Goal: Task Accomplishment & Management: Use online tool/utility

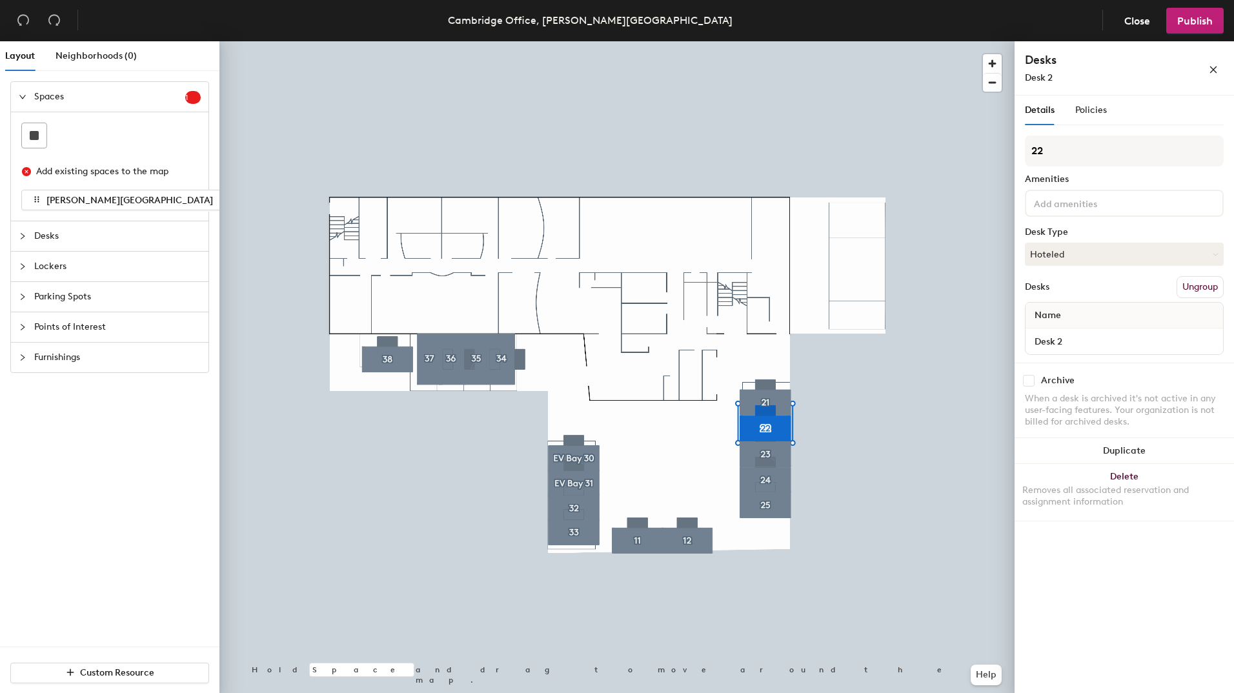
click at [1048, 70] on div "Desks Desk 2" at bounding box center [1096, 68] width 142 height 33
click at [1044, 77] on span "Desk 2" at bounding box center [1039, 77] width 28 height 11
click at [1065, 339] on input "Desk 2" at bounding box center [1124, 341] width 192 height 18
type input "Bay 22"
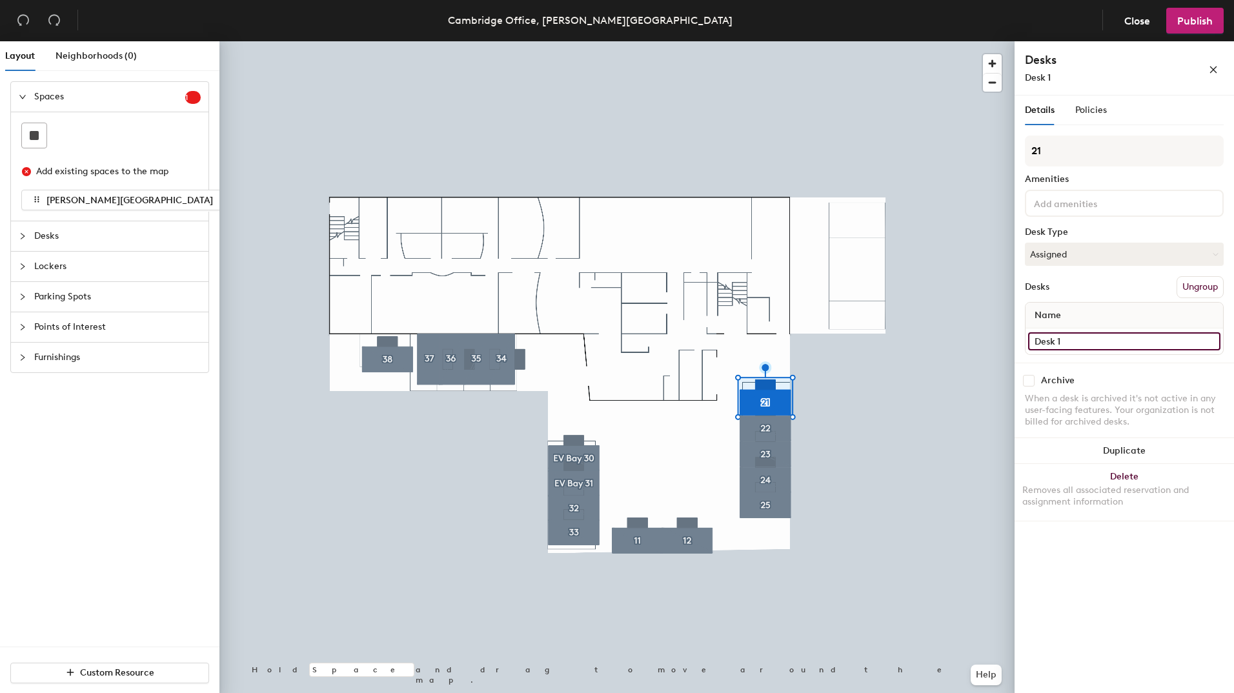
click at [1068, 341] on input "Desk 1" at bounding box center [1124, 341] width 192 height 18
type input "Bay 21"
click at [1086, 340] on input "Desk 3" at bounding box center [1124, 341] width 192 height 18
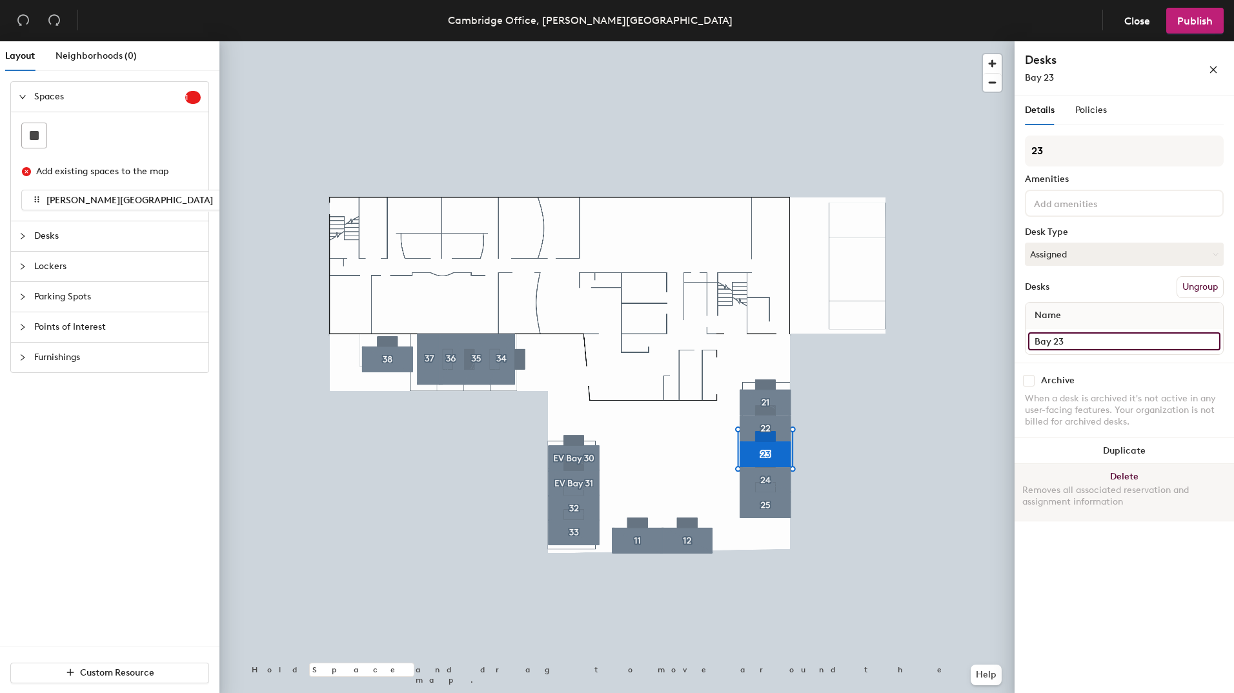
type input "Bay 23"
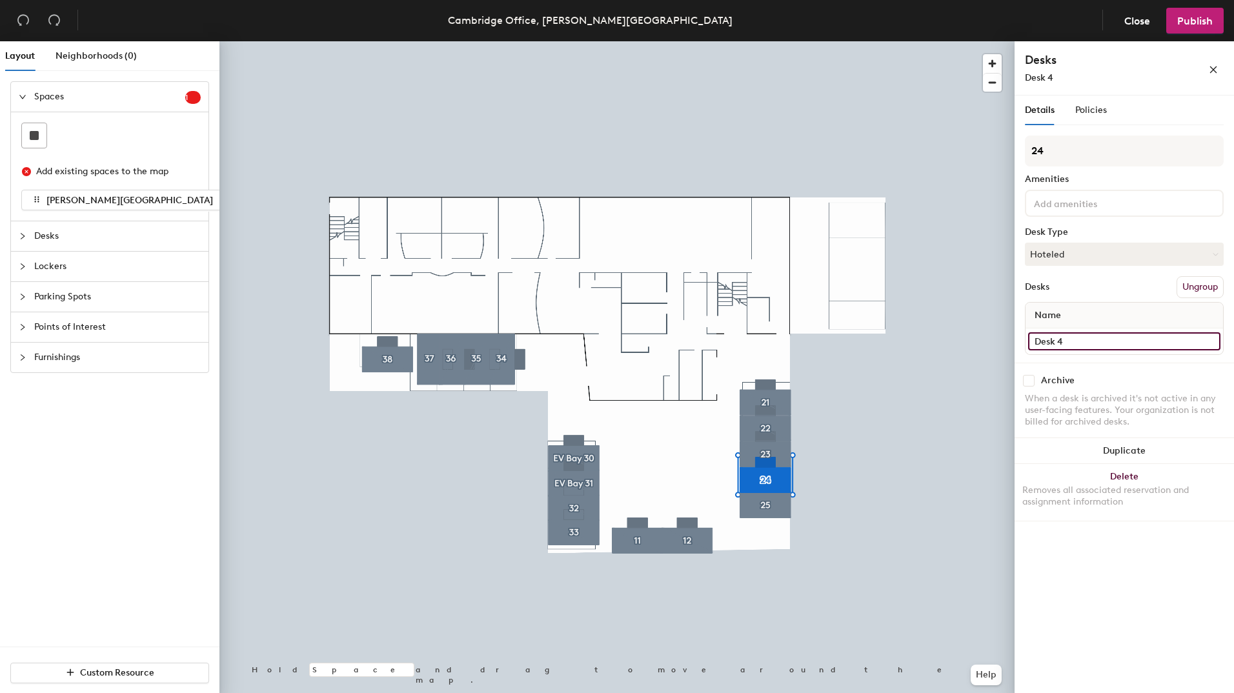
click at [1075, 336] on input "Desk 4" at bounding box center [1124, 341] width 192 height 18
type input "Bay 24"
click at [1065, 343] on input "Desk 5" at bounding box center [1124, 341] width 192 height 18
type input "Bay 25"
click at [1078, 338] on input "Desk 1" at bounding box center [1124, 341] width 192 height 18
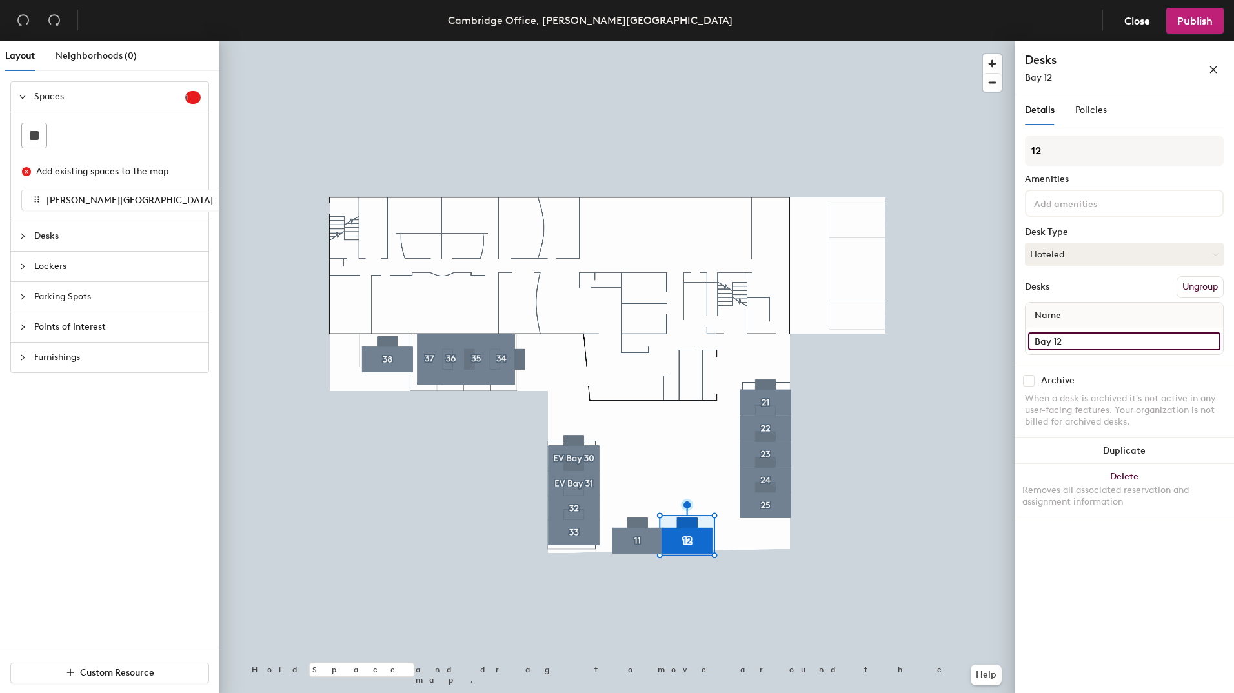
type input "Bay 12"
click at [1088, 338] on input "Desk 1" at bounding box center [1124, 341] width 192 height 18
type input "Bay 11"
click at [1057, 343] on input "Desk 3" at bounding box center [1124, 341] width 192 height 18
type input "Bay 33"
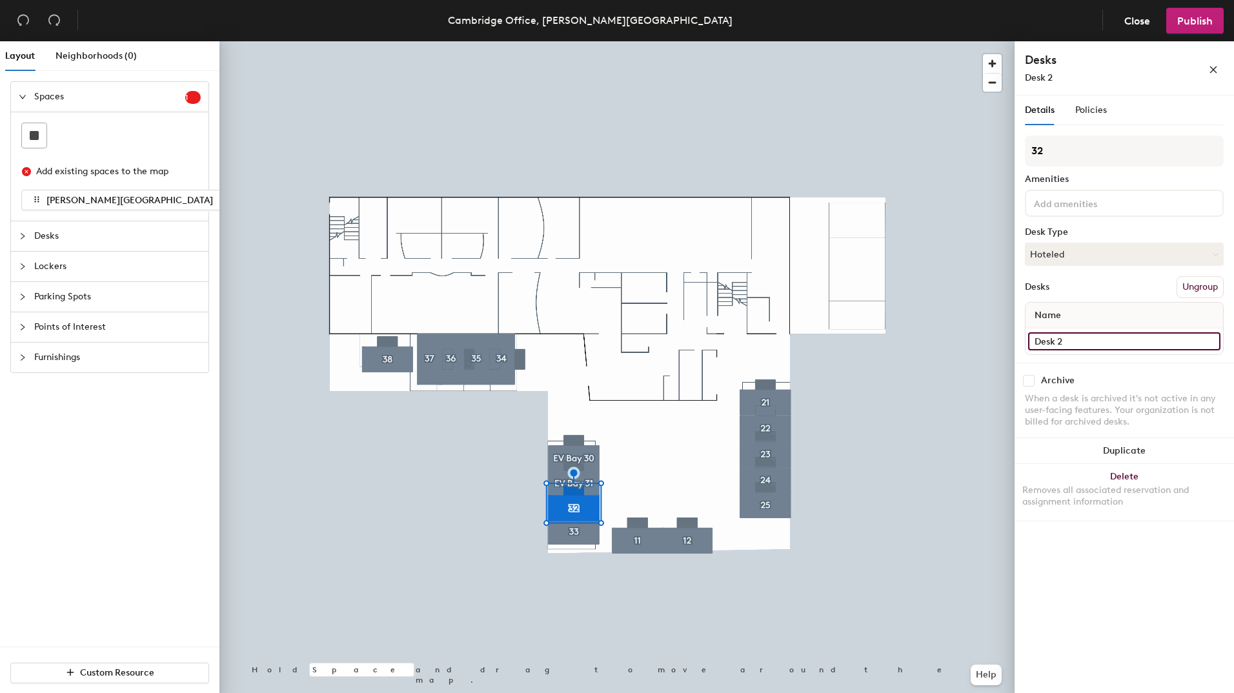
click at [1068, 339] on input "Desk 2" at bounding box center [1124, 341] width 192 height 18
type input "Bay 32"
click at [1070, 337] on input "Desk 1" at bounding box center [1124, 341] width 192 height 18
type input "Bay 31"
click at [1066, 338] on input "Desk 6" at bounding box center [1124, 341] width 192 height 18
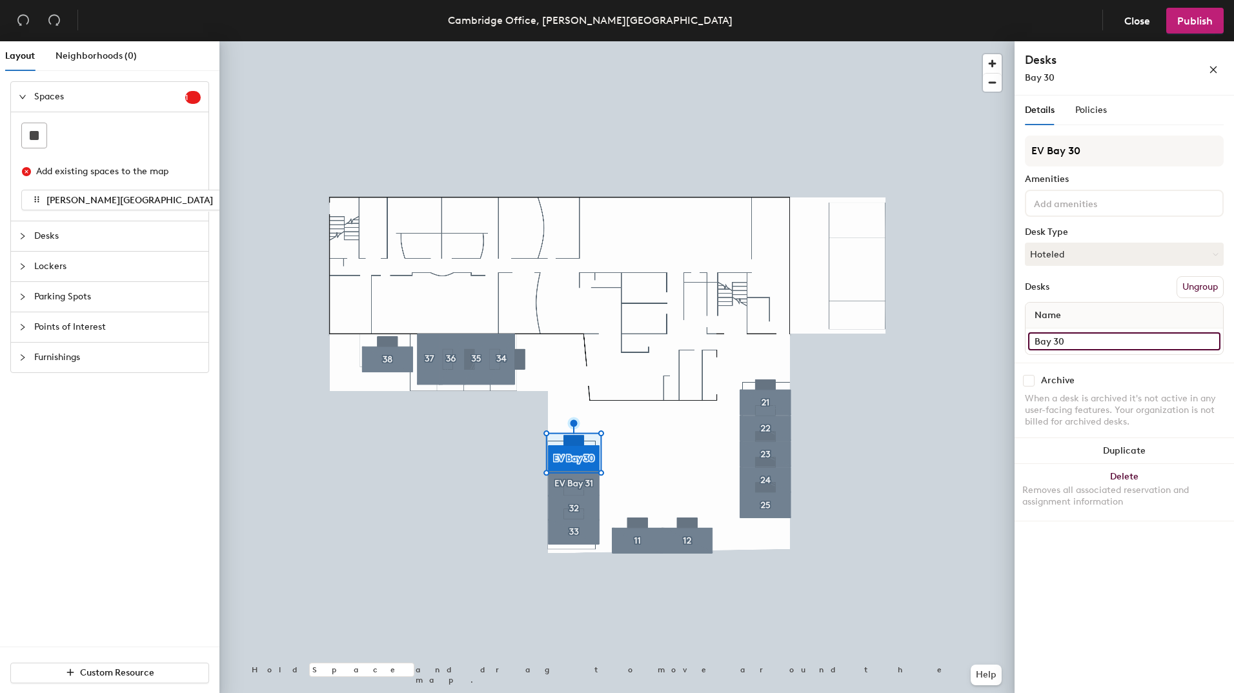
type input "Bay 30"
click at [1037, 343] on input "34" at bounding box center [1124, 341] width 192 height 18
click at [1037, 339] on input "34" at bounding box center [1124, 341] width 192 height 18
type input "Bay 34"
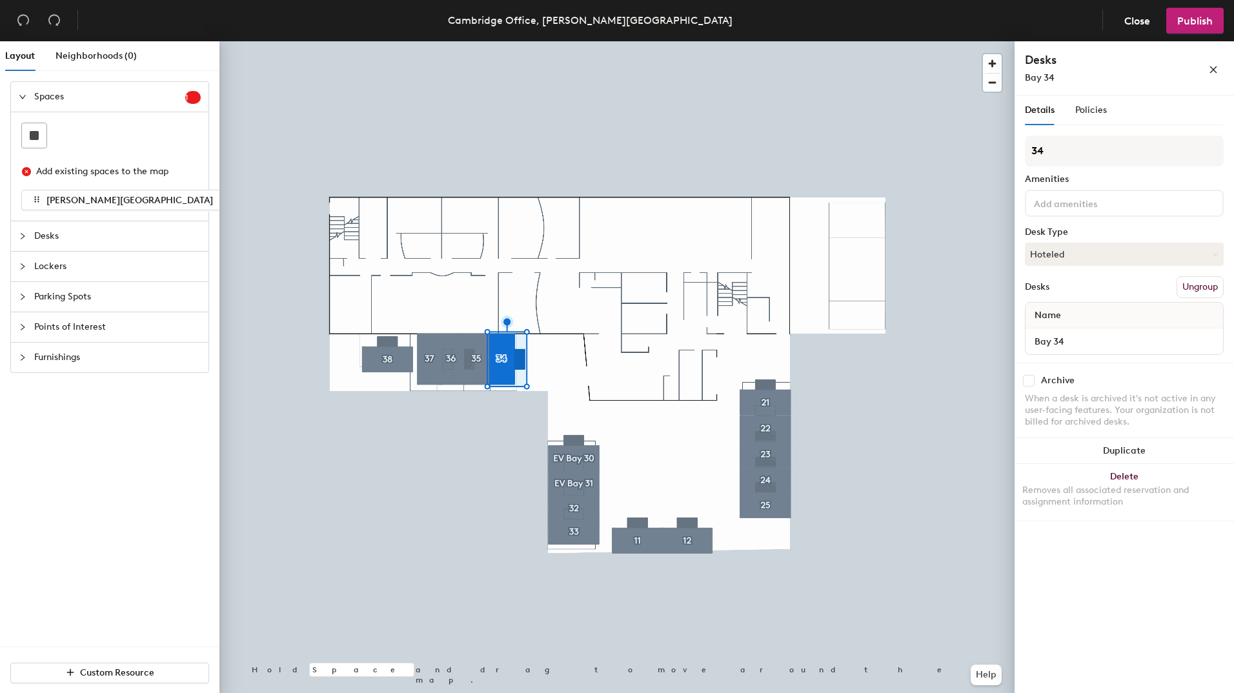
click at [475, 41] on div at bounding box center [616, 41] width 795 height 0
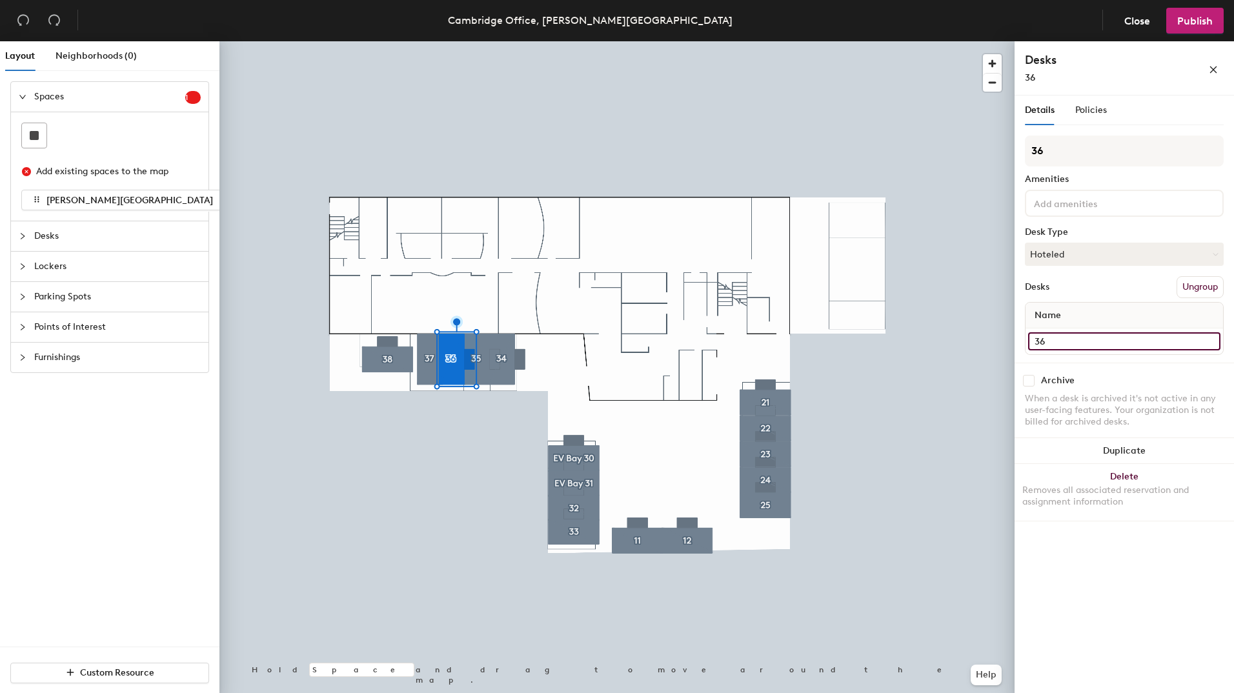
click at [1037, 341] on input "36" at bounding box center [1124, 341] width 192 height 18
click at [1036, 341] on input "36" at bounding box center [1124, 341] width 192 height 18
type input "Bay 36"
click at [1037, 339] on input "35" at bounding box center [1124, 341] width 192 height 18
click at [1035, 339] on input "35" at bounding box center [1124, 341] width 192 height 18
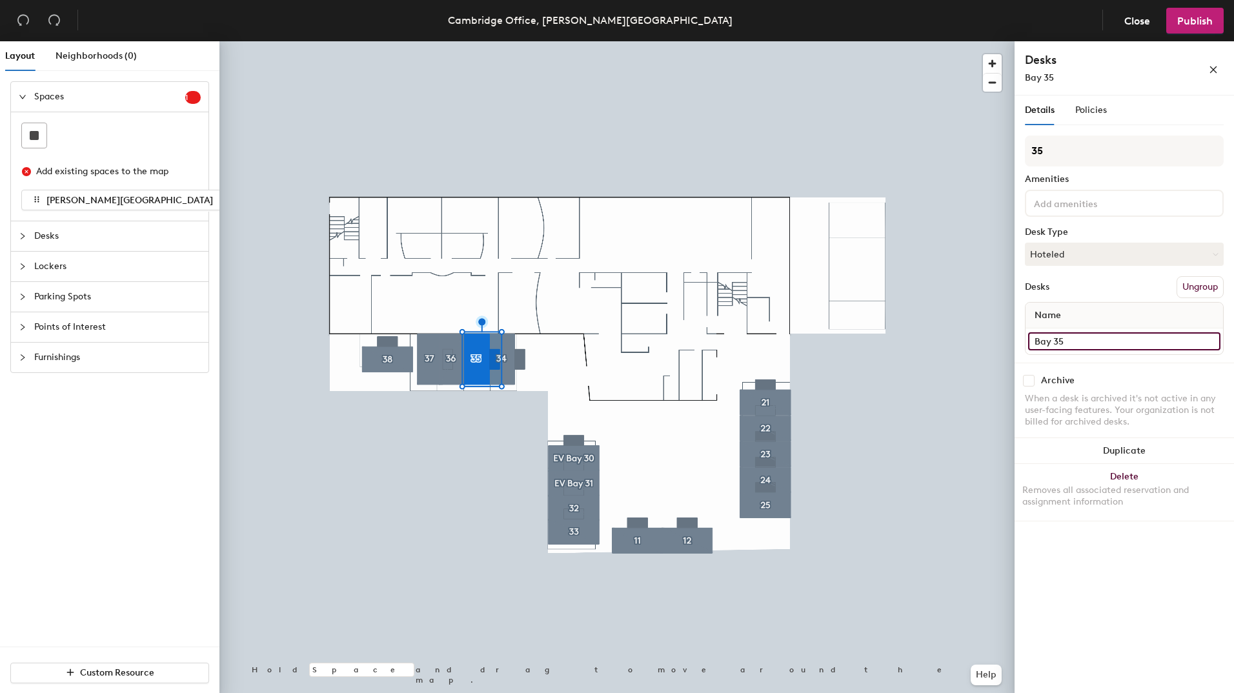
type input "Bay 35"
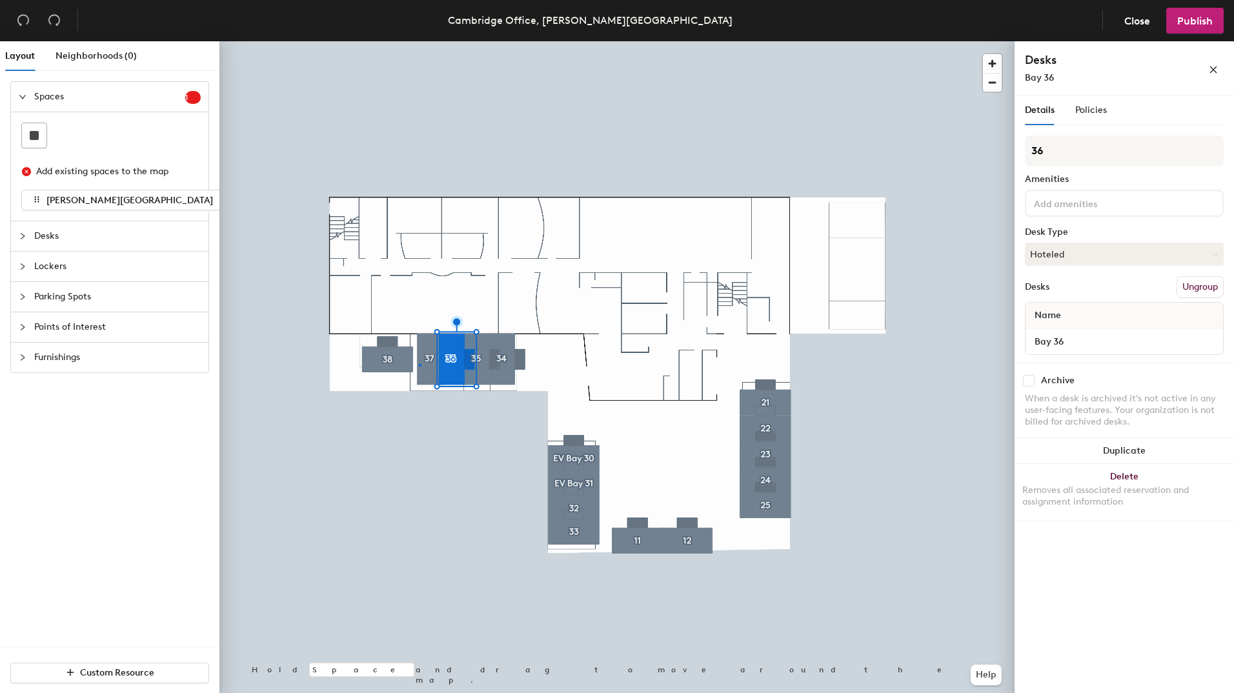
click at [419, 41] on div at bounding box center [616, 41] width 795 height 0
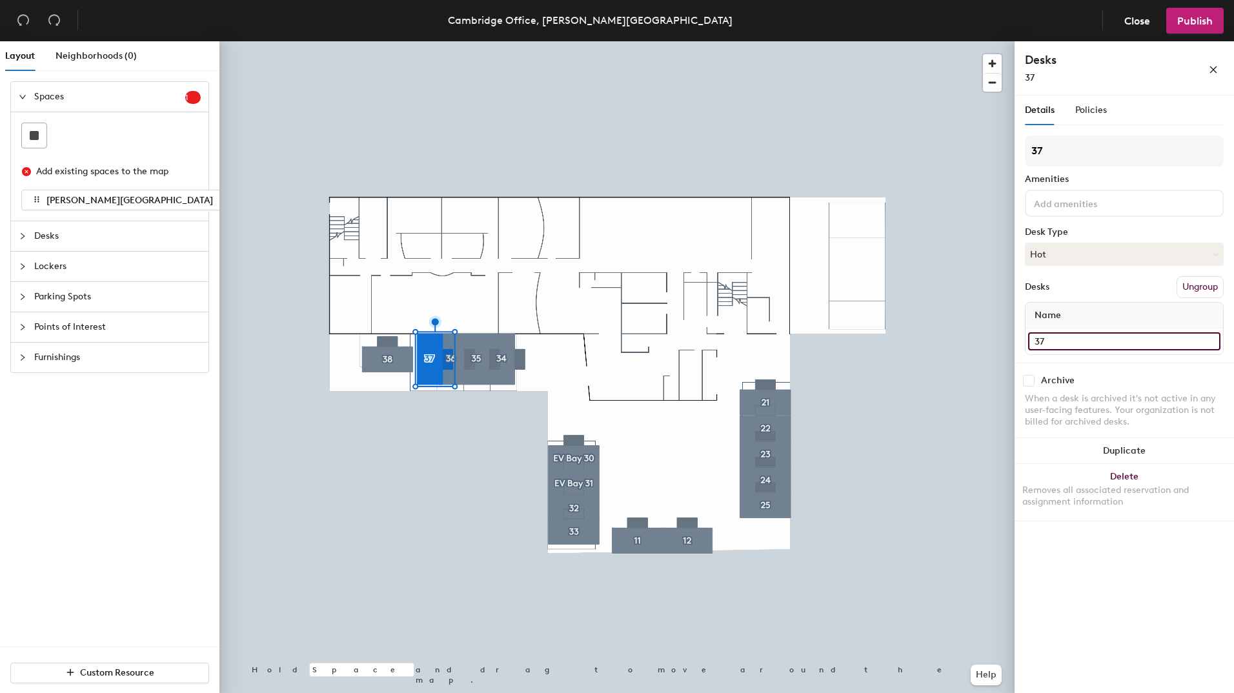
click at [1034, 343] on input "37" at bounding box center [1124, 341] width 192 height 18
click at [1034, 341] on input "37" at bounding box center [1124, 341] width 192 height 18
type input "Bay 37"
click at [1042, 339] on input "38" at bounding box center [1124, 341] width 192 height 18
click at [1037, 340] on input "38" at bounding box center [1124, 341] width 192 height 18
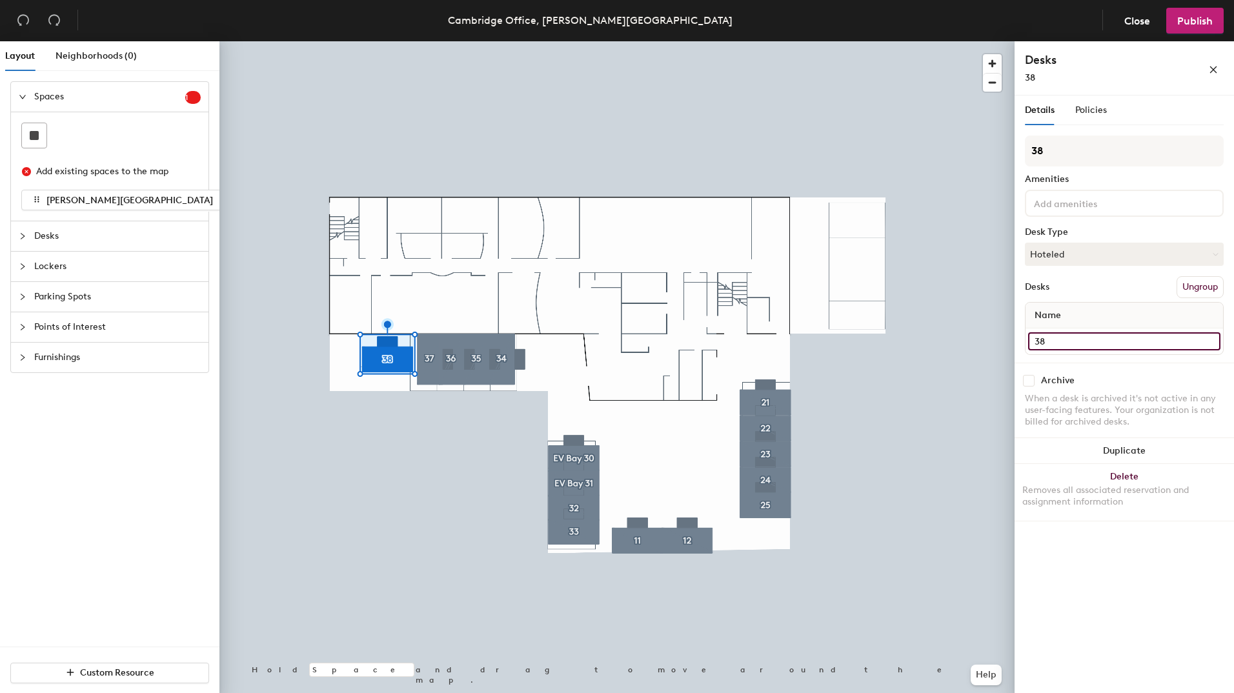
click at [1034, 339] on input "38" at bounding box center [1124, 341] width 192 height 18
click at [1035, 341] on input "38" at bounding box center [1124, 341] width 192 height 18
type input "Bay 38"
click at [1210, 19] on span "Publish" at bounding box center [1194, 21] width 35 height 12
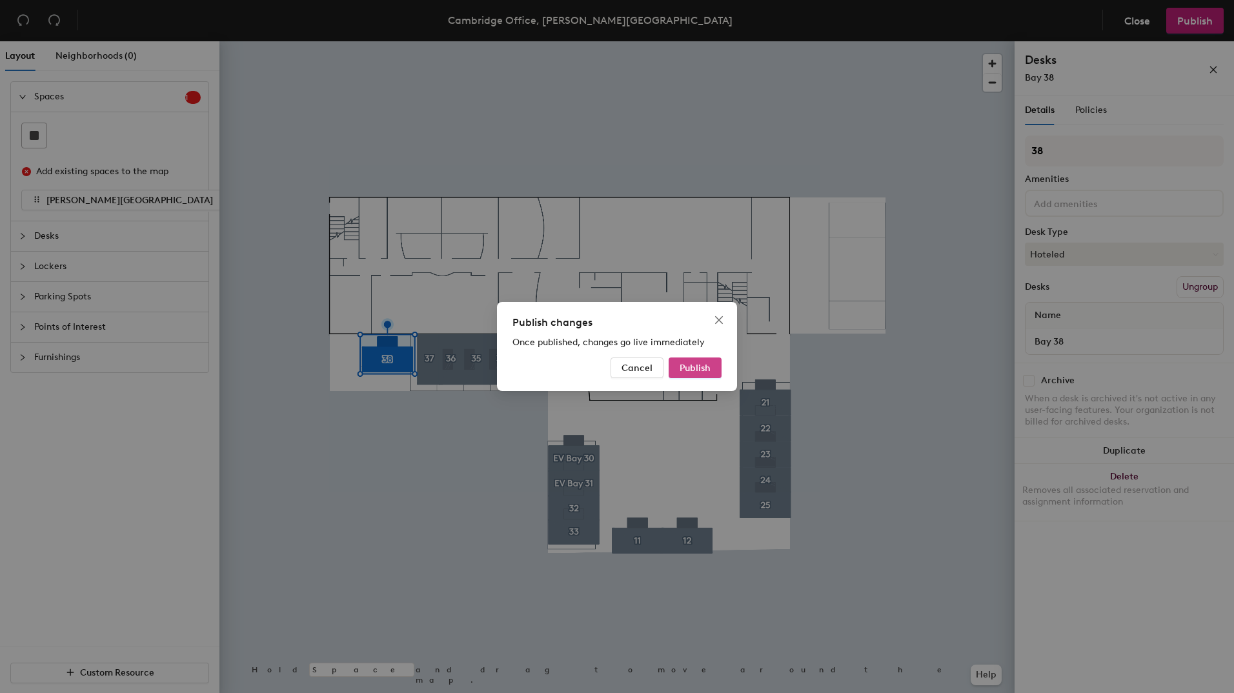
click at [703, 366] on span "Publish" at bounding box center [694, 368] width 31 height 11
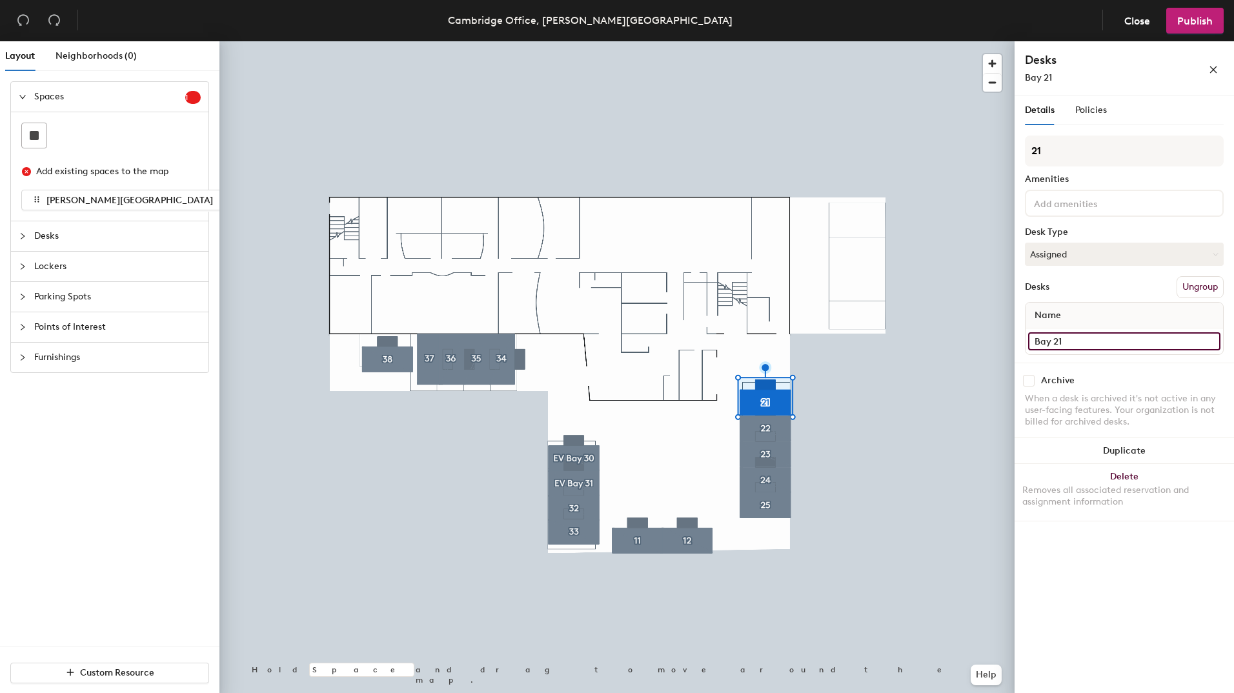
click at [1054, 342] on input "Bay 21" at bounding box center [1124, 341] width 192 height 18
click at [1054, 340] on input "Bay 21" at bounding box center [1124, 341] width 192 height 18
click at [1054, 337] on input "Bay 21" at bounding box center [1124, 341] width 192 height 18
type input "21"
click at [1047, 340] on input "21" at bounding box center [1124, 341] width 192 height 18
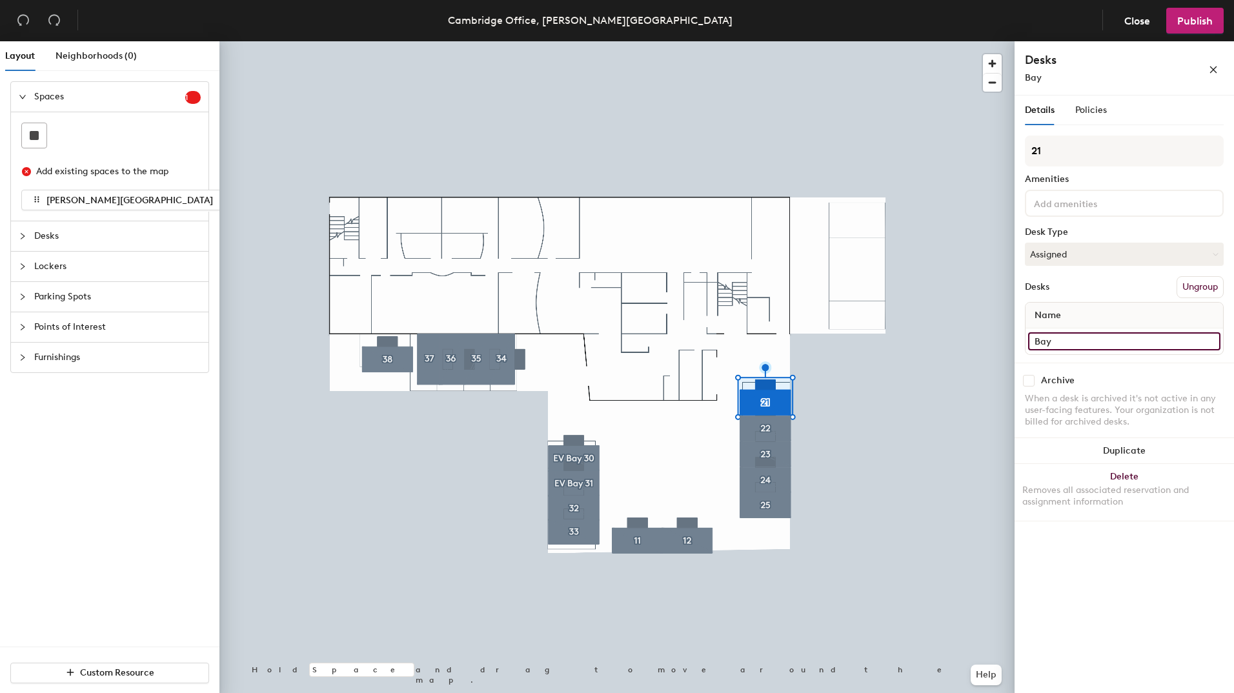
drag, startPoint x: 1049, startPoint y: 341, endPoint x: 1037, endPoint y: 342, distance: 12.3
click at [1036, 342] on input "Bay" at bounding box center [1124, 341] width 192 height 18
type input "Bay"
drag, startPoint x: 1076, startPoint y: 337, endPoint x: 1034, endPoint y: 337, distance: 41.9
click at [1021, 338] on div "Details Policies 22 Amenities Desk Type Hoteled Desks Ungroup Name Bay 22 Archi…" at bounding box center [1123, 396] width 219 height 603
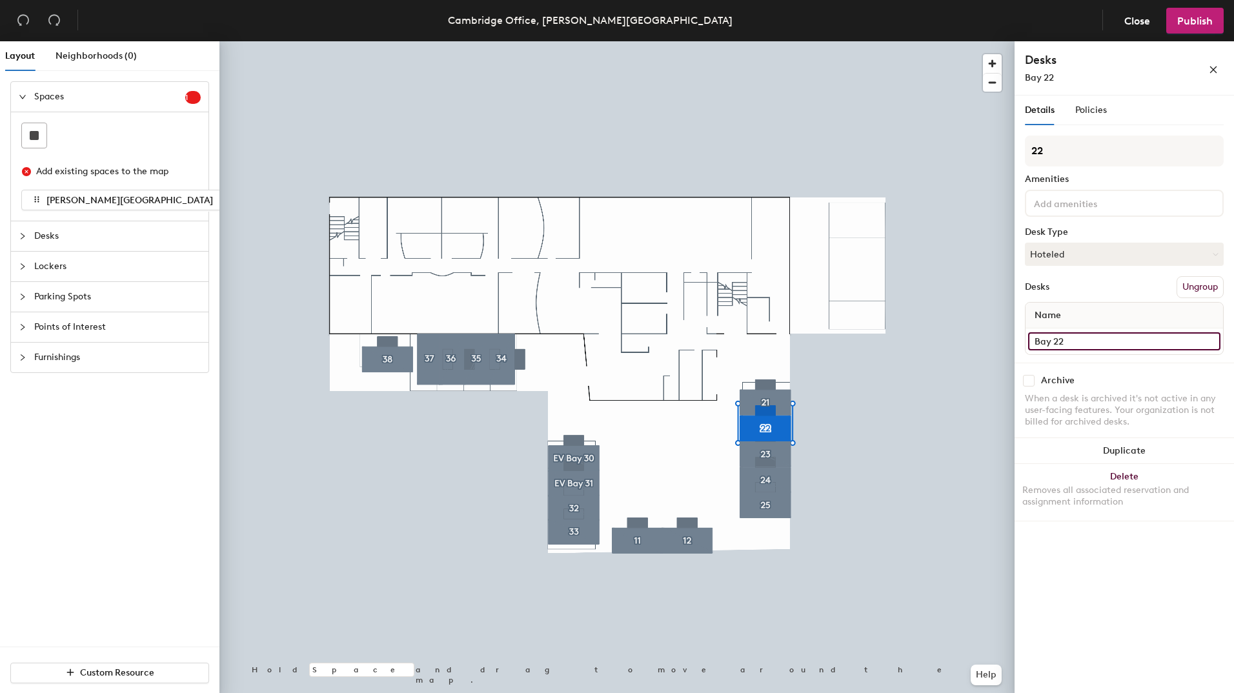
paste input
type input "Bay"
click at [1079, 339] on input "Bay 23" at bounding box center [1124, 341] width 192 height 18
click at [1077, 339] on input "Bay 23" at bounding box center [1124, 341] width 192 height 18
type input "Bay"
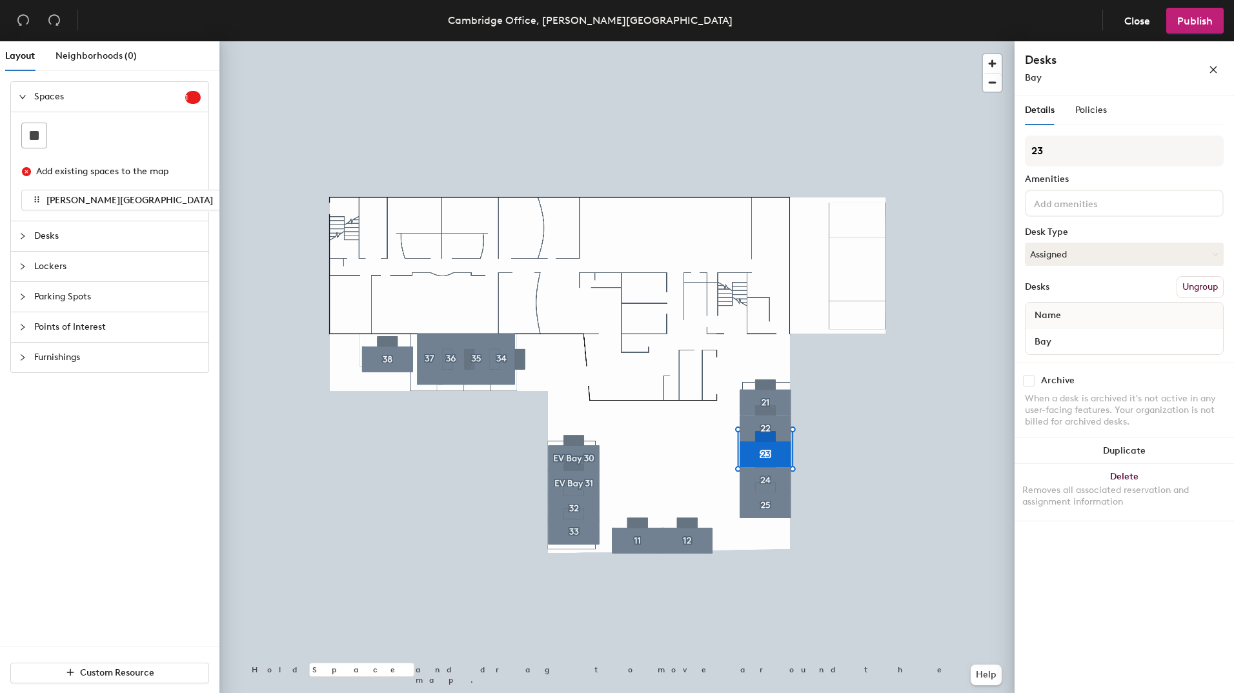
click at [760, 41] on div at bounding box center [616, 41] width 795 height 0
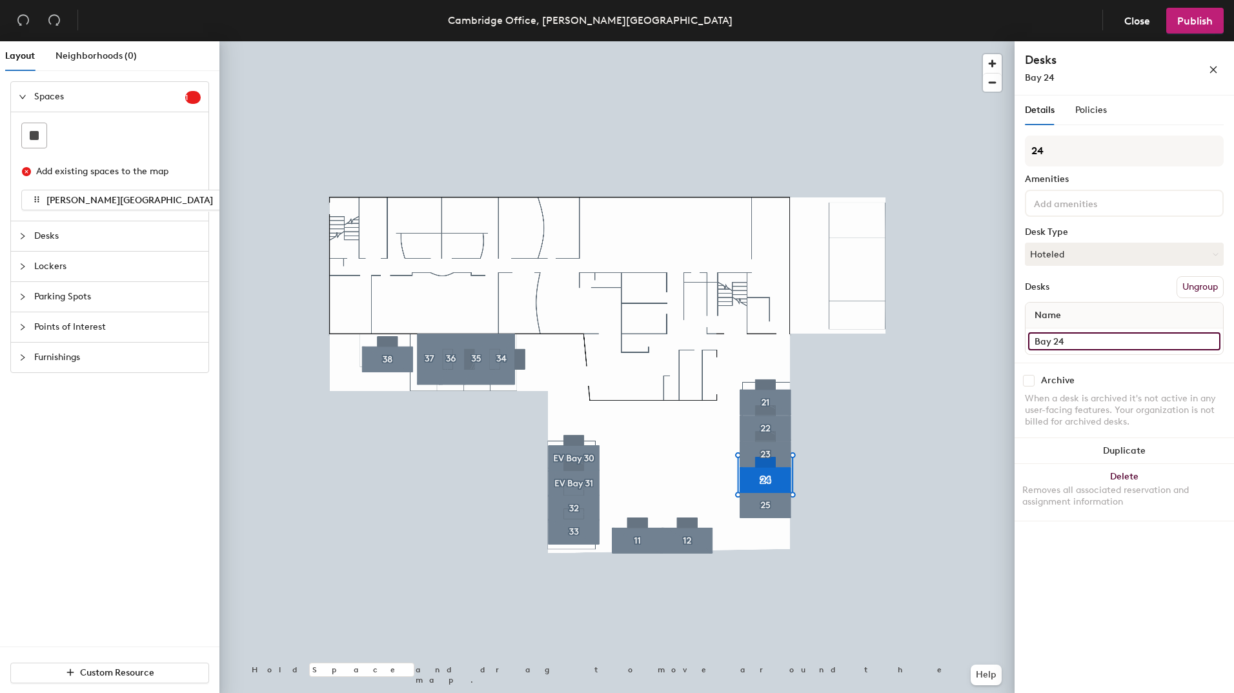
click at [1079, 345] on input "Bay 24" at bounding box center [1124, 341] width 192 height 18
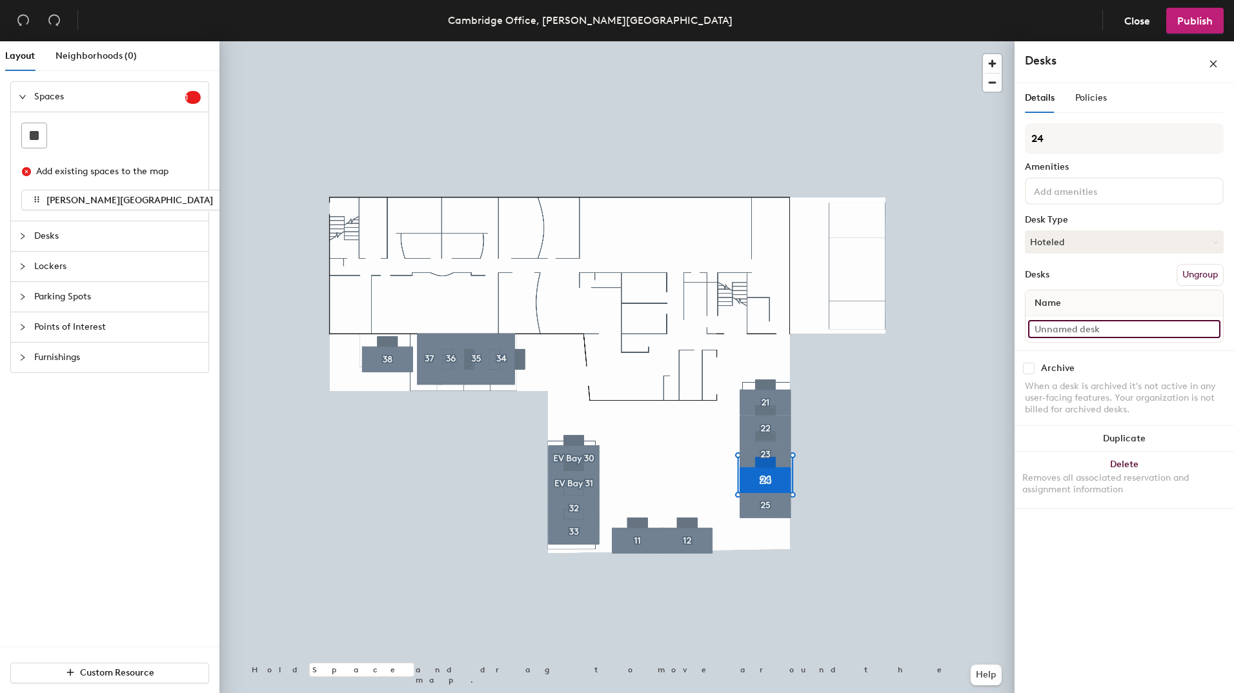
paste input "Bay"
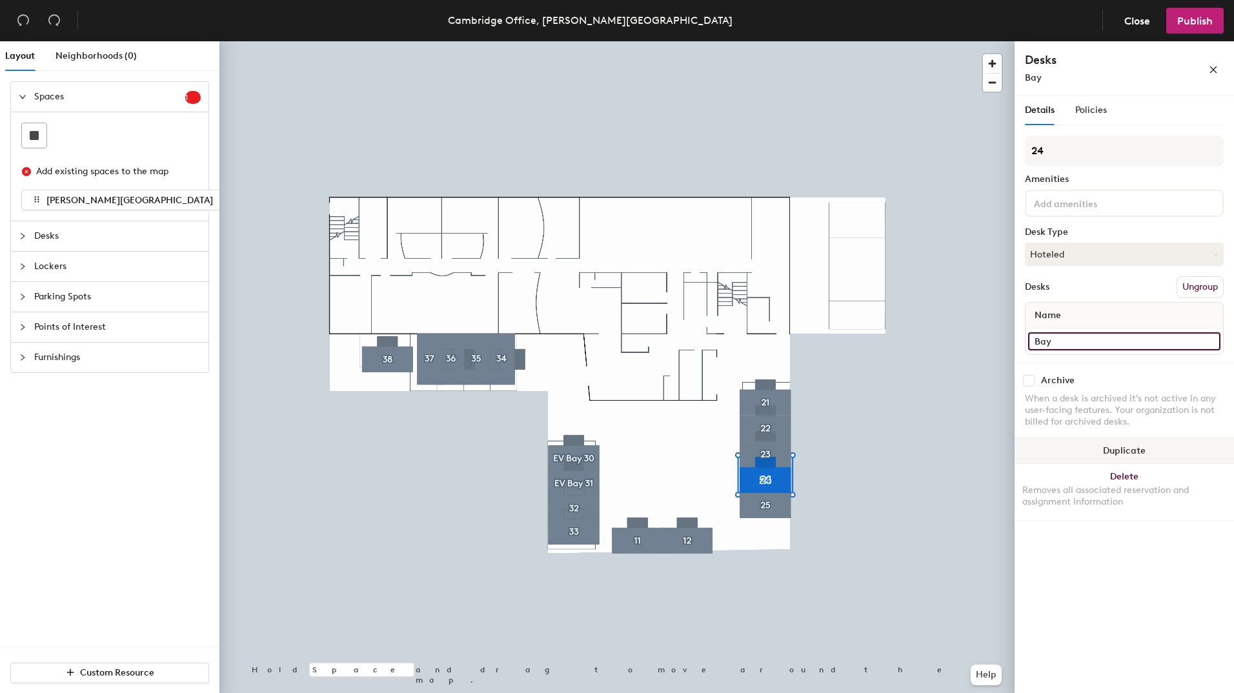
type input "Bay"
click at [761, 41] on div at bounding box center [616, 41] width 795 height 0
click at [1079, 339] on input "Bay 25" at bounding box center [1124, 341] width 192 height 18
type input "Bay"
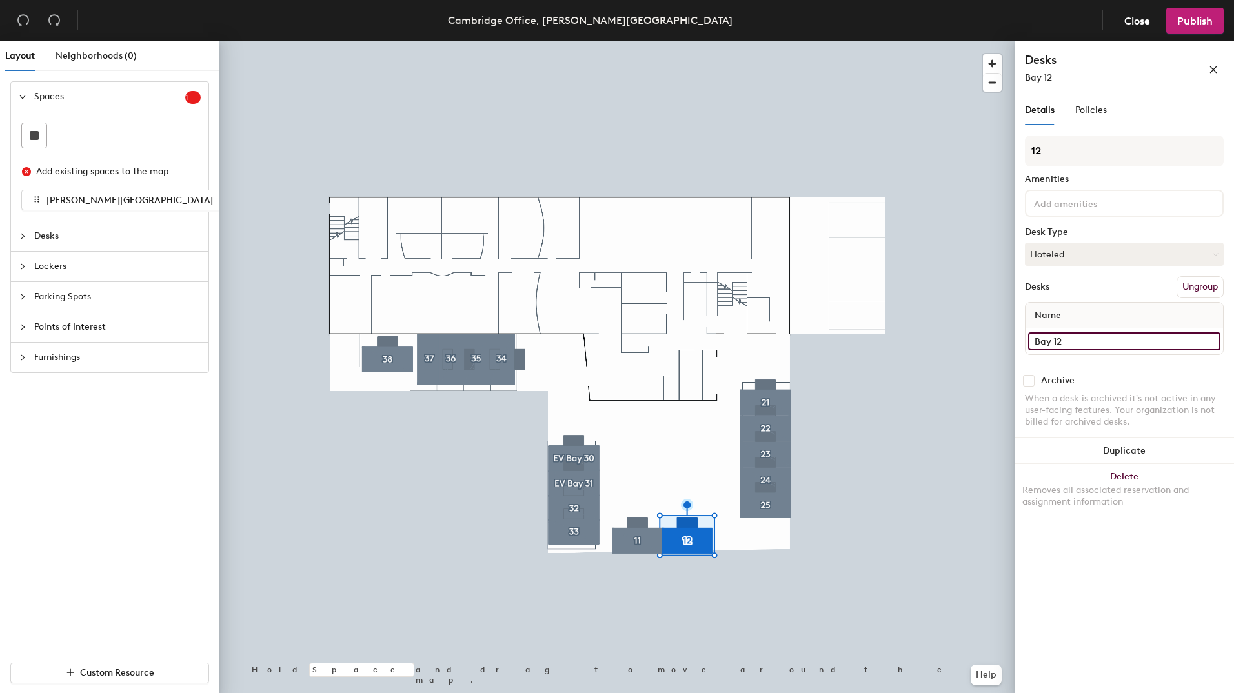
click at [1068, 339] on input "Bay 12" at bounding box center [1124, 341] width 192 height 18
click at [1068, 338] on input "Bay 12" at bounding box center [1124, 341] width 192 height 18
type input "Bay"
click at [632, 41] on div at bounding box center [616, 41] width 795 height 0
click at [1079, 343] on input "Bay 11" at bounding box center [1124, 341] width 192 height 18
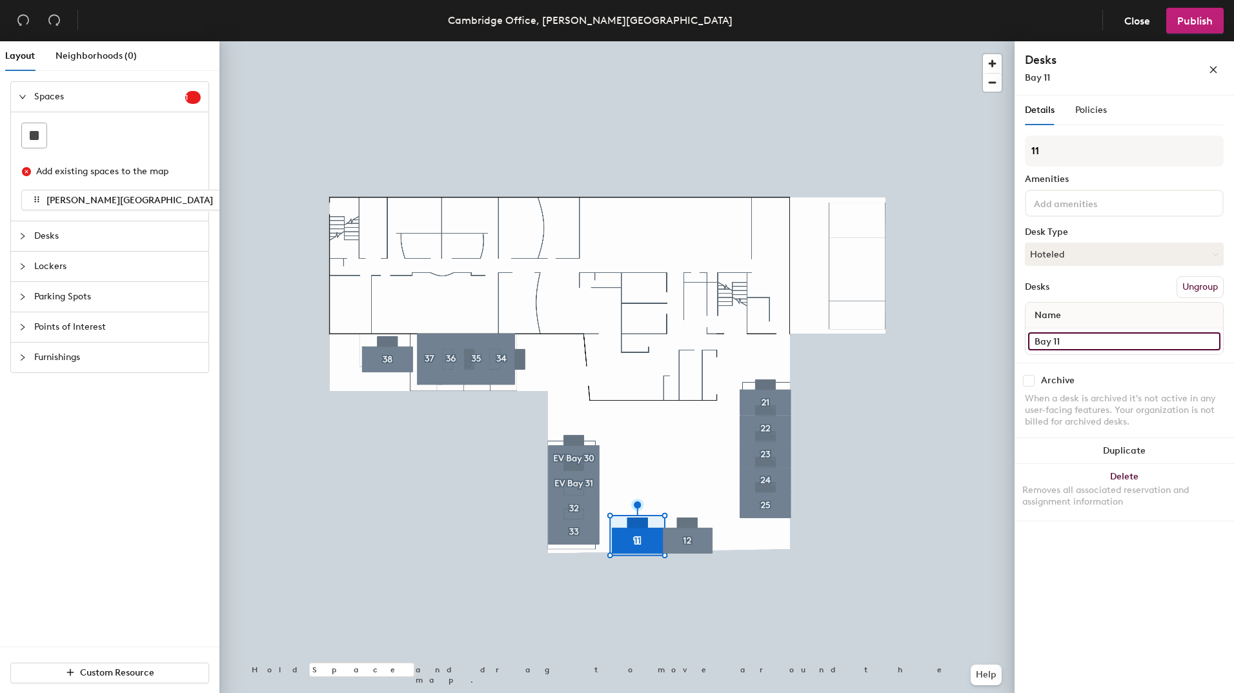
click at [1071, 340] on input "Bay 11" at bounding box center [1124, 341] width 192 height 18
type input "Bay"
click at [1068, 341] on input "Bay 33" at bounding box center [1124, 341] width 192 height 18
click at [1065, 337] on input "Bay 33" at bounding box center [1124, 341] width 192 height 18
type input "Bay"
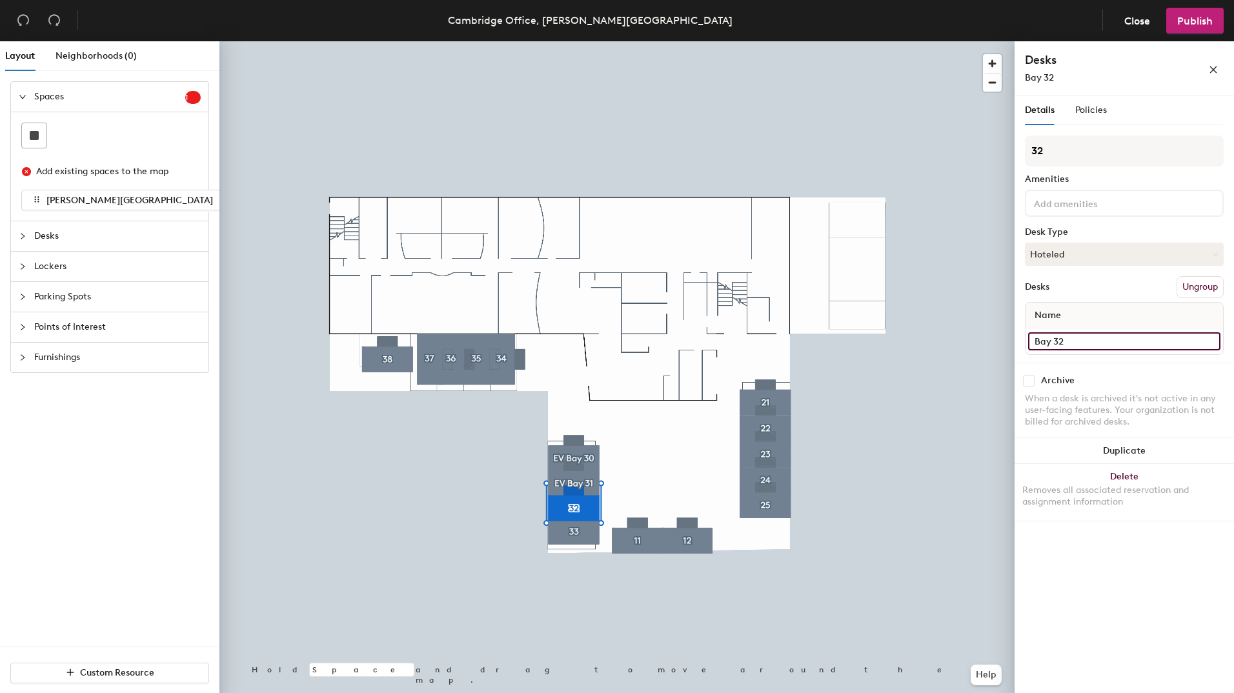
click at [1071, 342] on input "Bay 32" at bounding box center [1124, 341] width 192 height 18
click at [1070, 340] on input "Bay 32" at bounding box center [1124, 341] width 192 height 18
type input "Bay"
click at [1072, 343] on input "Bay 31" at bounding box center [1124, 341] width 192 height 18
click at [1070, 341] on input "Bay 31" at bounding box center [1124, 341] width 192 height 18
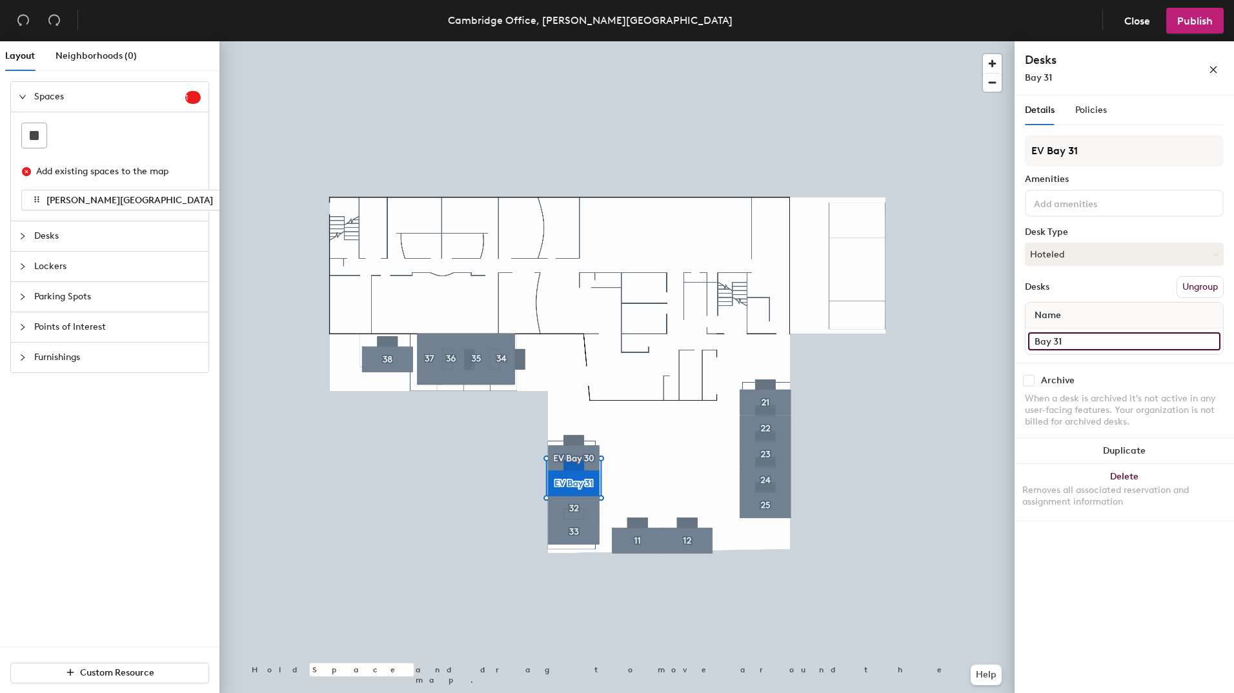
click at [1067, 339] on input "Bay 31" at bounding box center [1124, 341] width 192 height 18
type input "Bay"
click at [1083, 344] on input "Bay 30" at bounding box center [1124, 341] width 192 height 18
click at [1077, 342] on input "Bay 30" at bounding box center [1124, 341] width 192 height 18
type input "Bay"
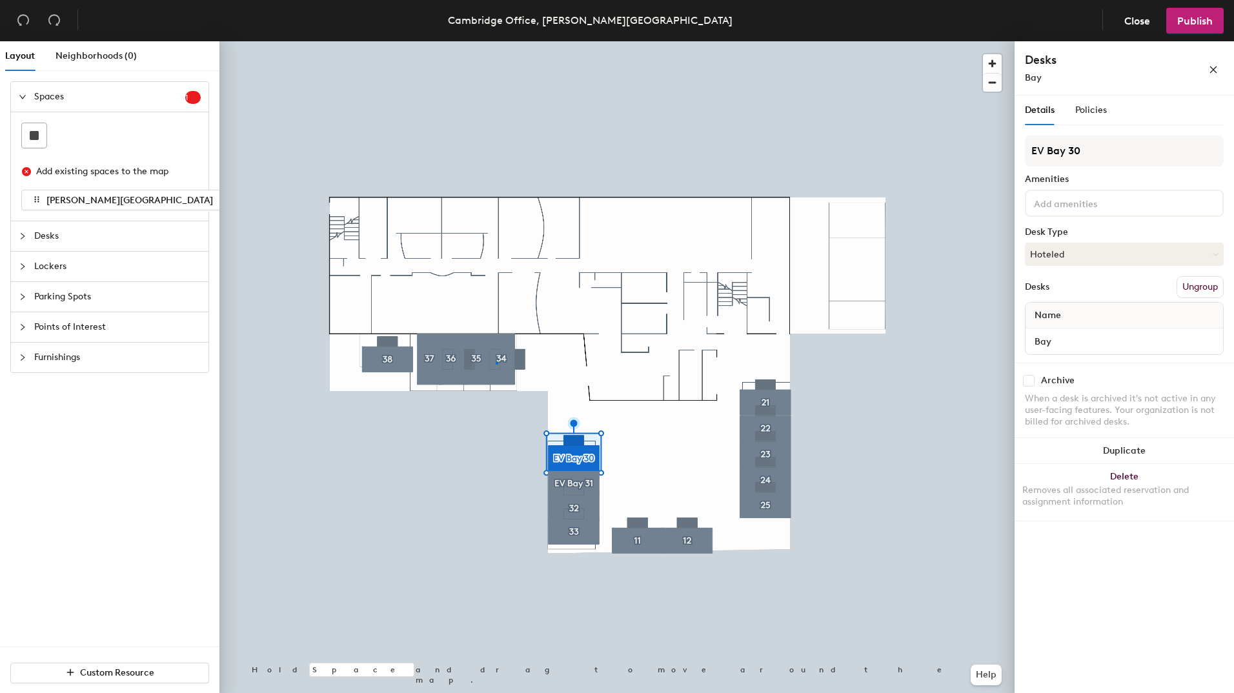
click at [496, 41] on div at bounding box center [616, 41] width 795 height 0
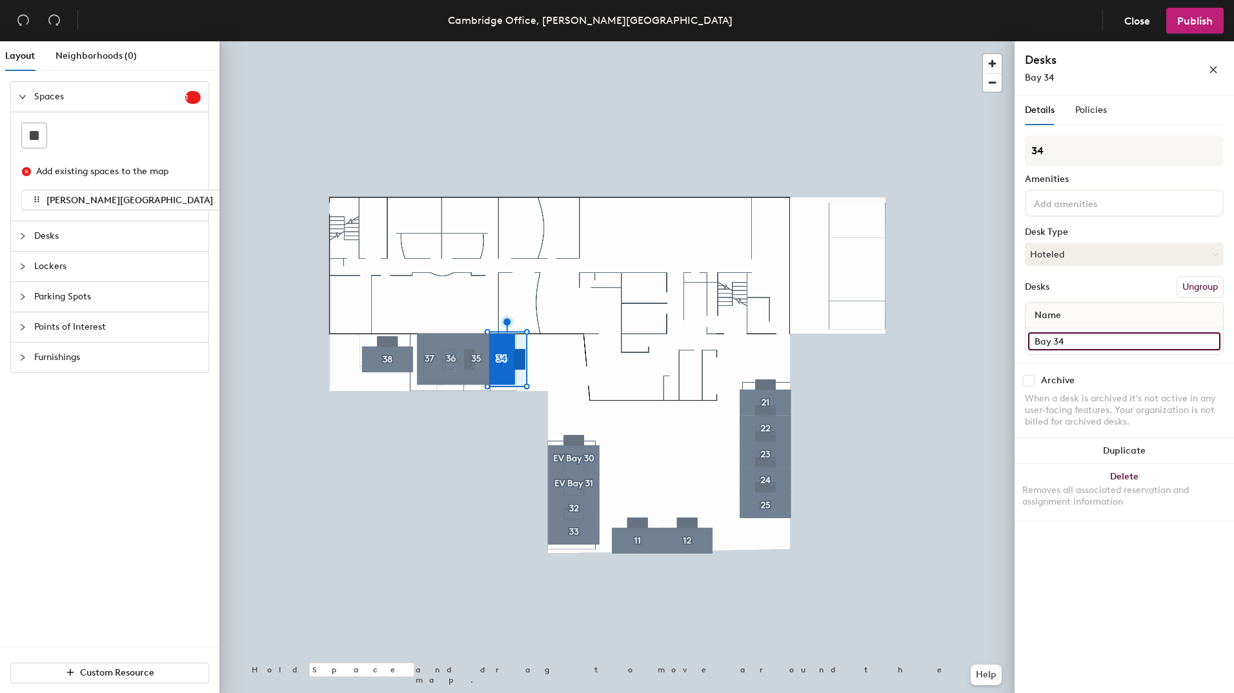
click at [1069, 340] on input "Bay 34" at bounding box center [1124, 341] width 192 height 18
type input "Bay"
click at [1075, 341] on input "Bay 35" at bounding box center [1124, 341] width 192 height 18
click at [1072, 341] on input "Bay 35" at bounding box center [1124, 341] width 192 height 18
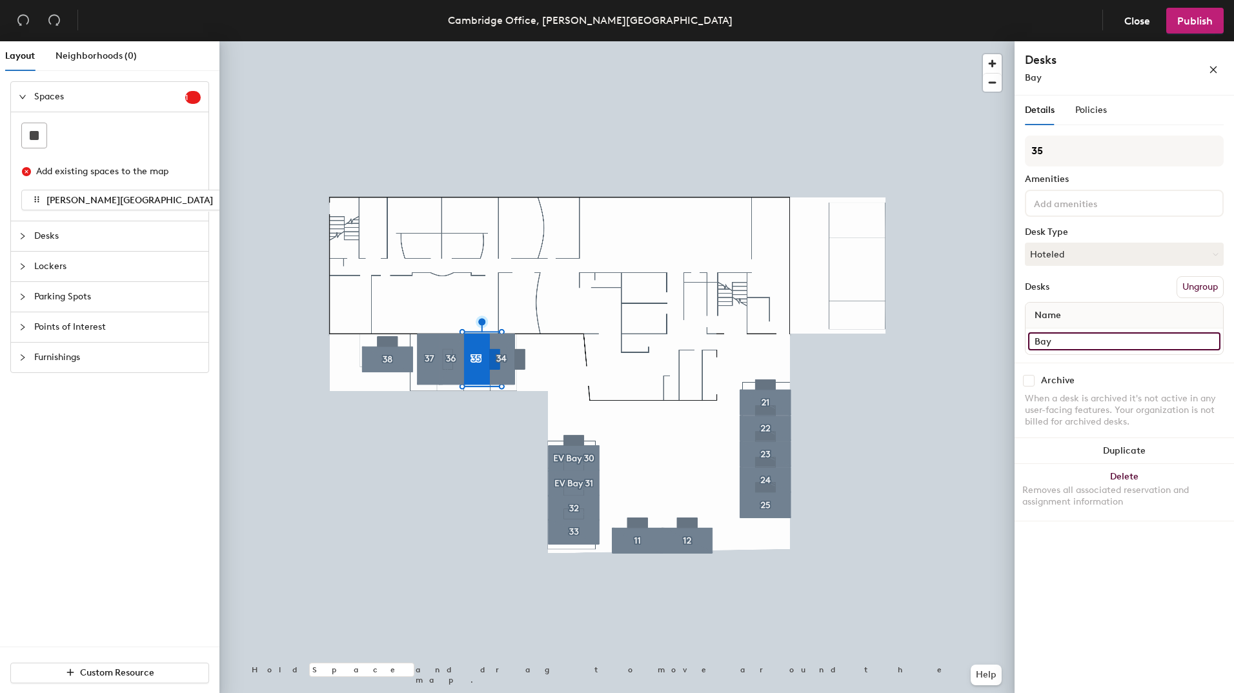
type input "Bay"
click at [1068, 343] on input "Bay 36" at bounding box center [1124, 341] width 192 height 18
click at [1067, 337] on input "Bay 36" at bounding box center [1124, 341] width 192 height 18
type input "Bay"
click at [1065, 343] on input "Bay 37" at bounding box center [1124, 341] width 192 height 18
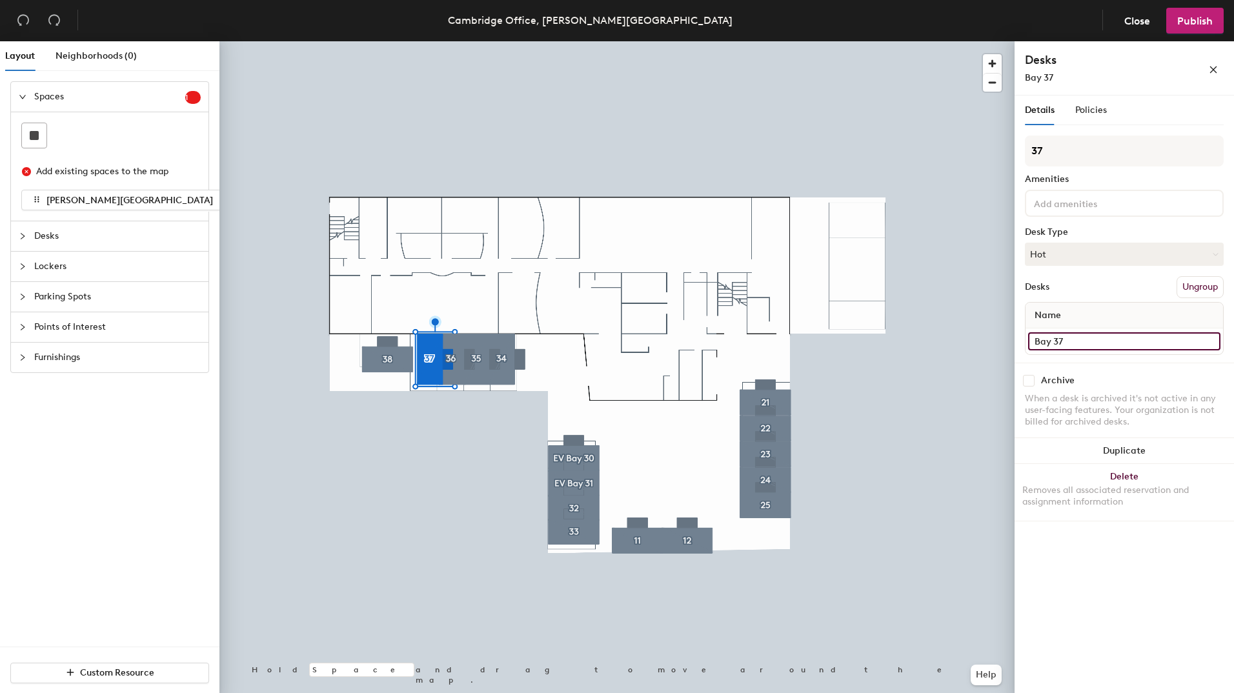
click at [1065, 341] on input "Bay 37" at bounding box center [1124, 341] width 192 height 18
type input "Bay"
click at [1068, 341] on input "Bay 38" at bounding box center [1124, 341] width 192 height 18
type input "Bay"
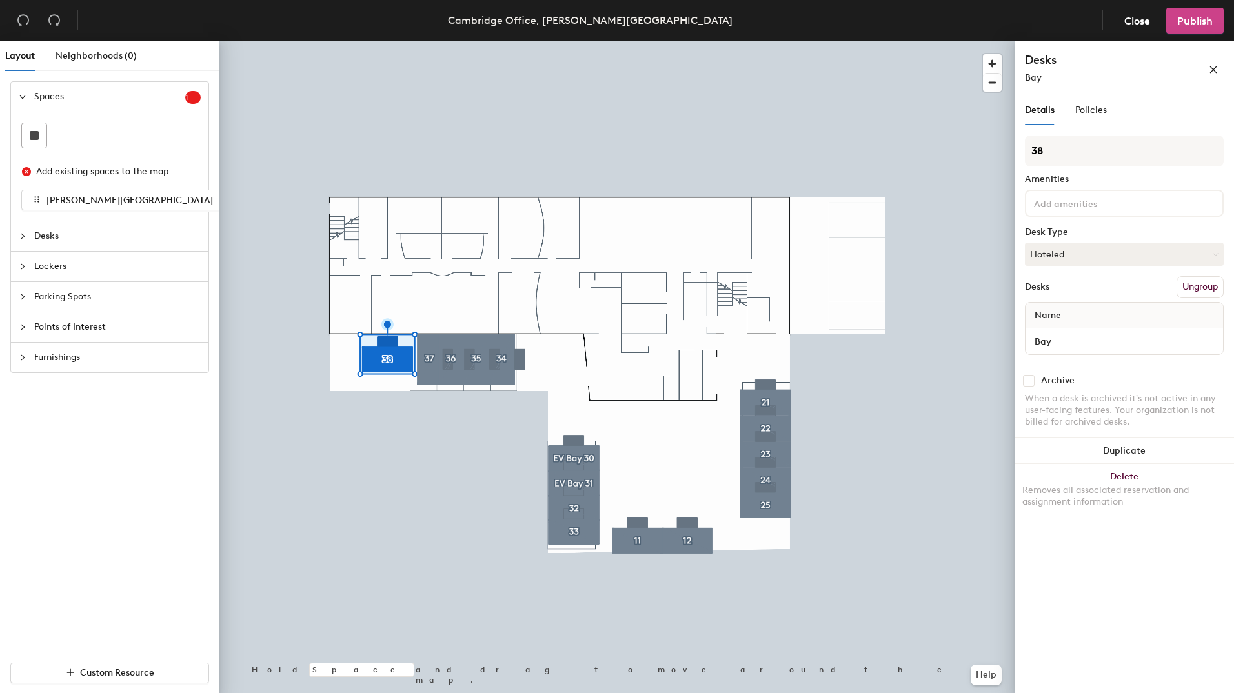
click at [1199, 25] on span "Publish" at bounding box center [1194, 21] width 35 height 12
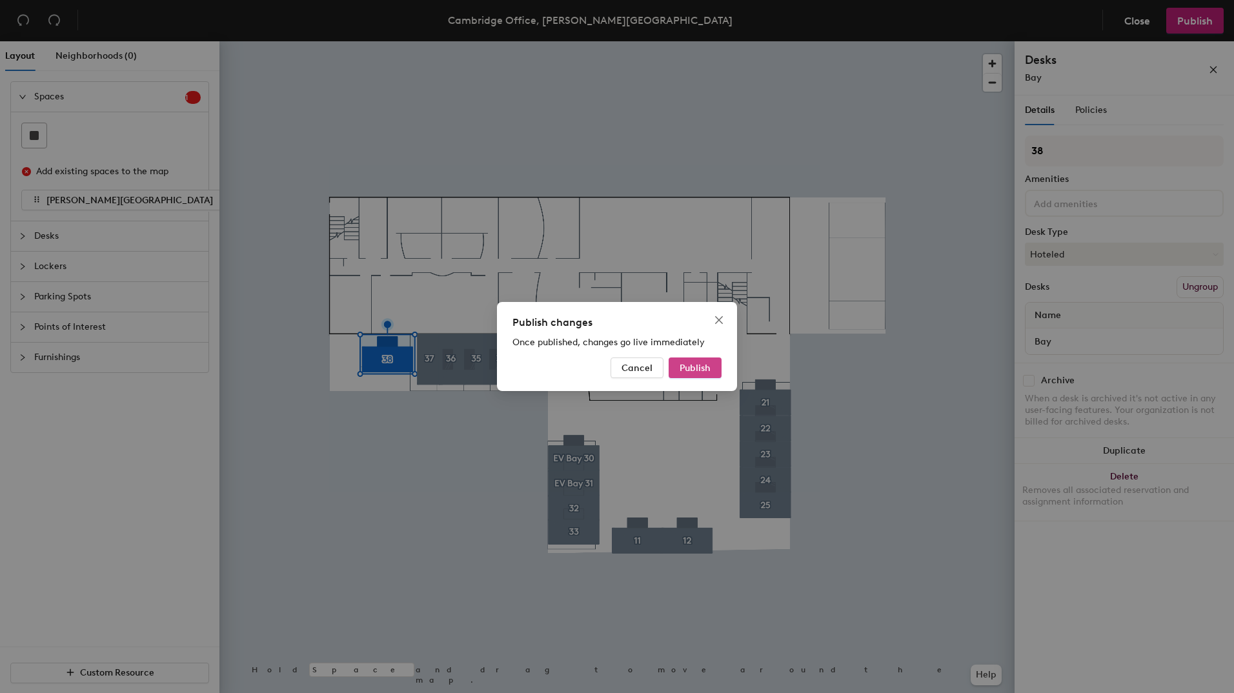
click at [697, 368] on span "Publish" at bounding box center [694, 368] width 31 height 11
